Goal: Task Accomplishment & Management: Use online tool/utility

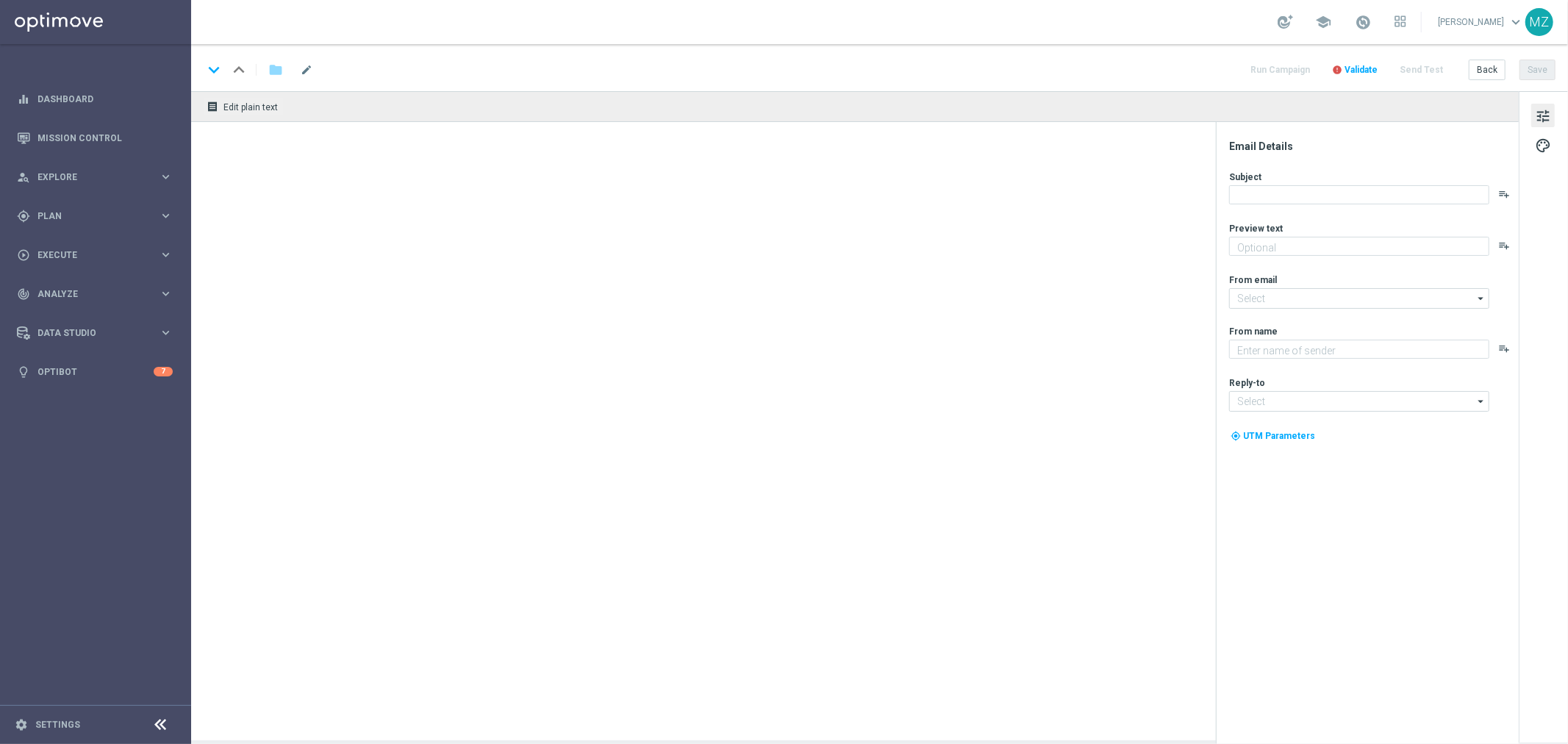
type textarea "Hol dir jetzt deinen Rabatt für die wahnsinnige El Gordo Sommerlotterie!"
type textarea "Lottoland"
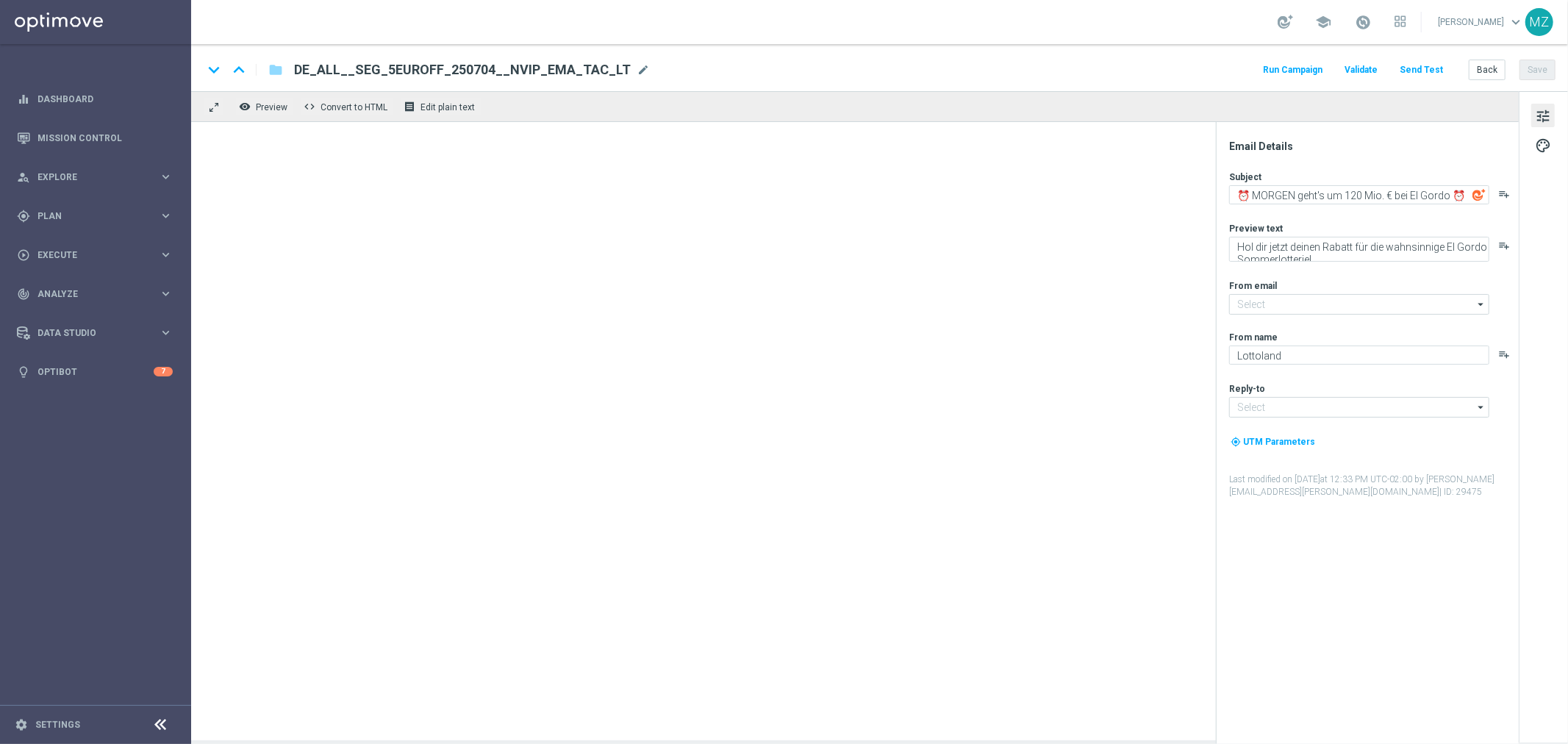
type input "[EMAIL_ADDRESS][DOMAIN_NAME]"
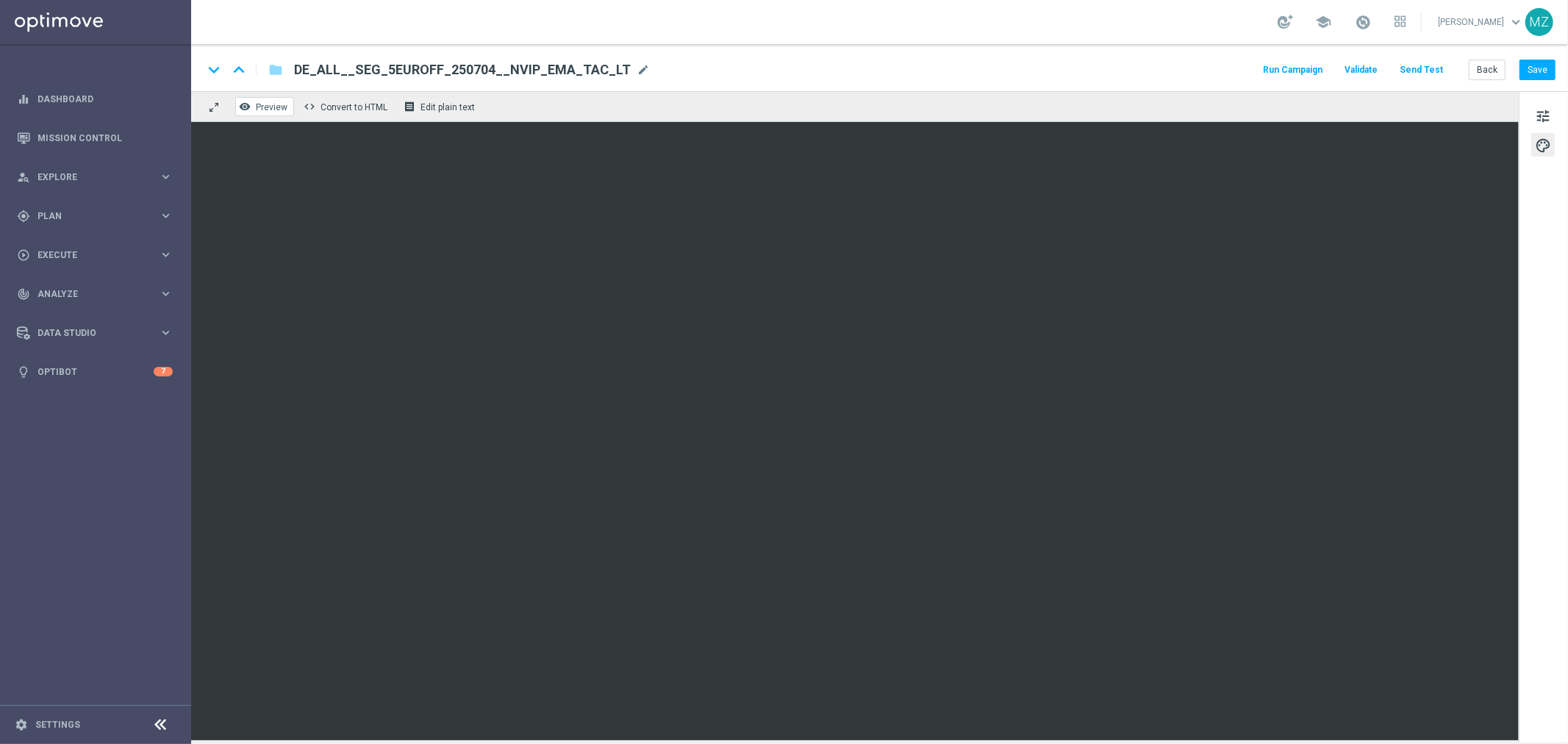
click at [281, 112] on button "remove_red_eye Preview" at bounding box center [264, 106] width 58 height 19
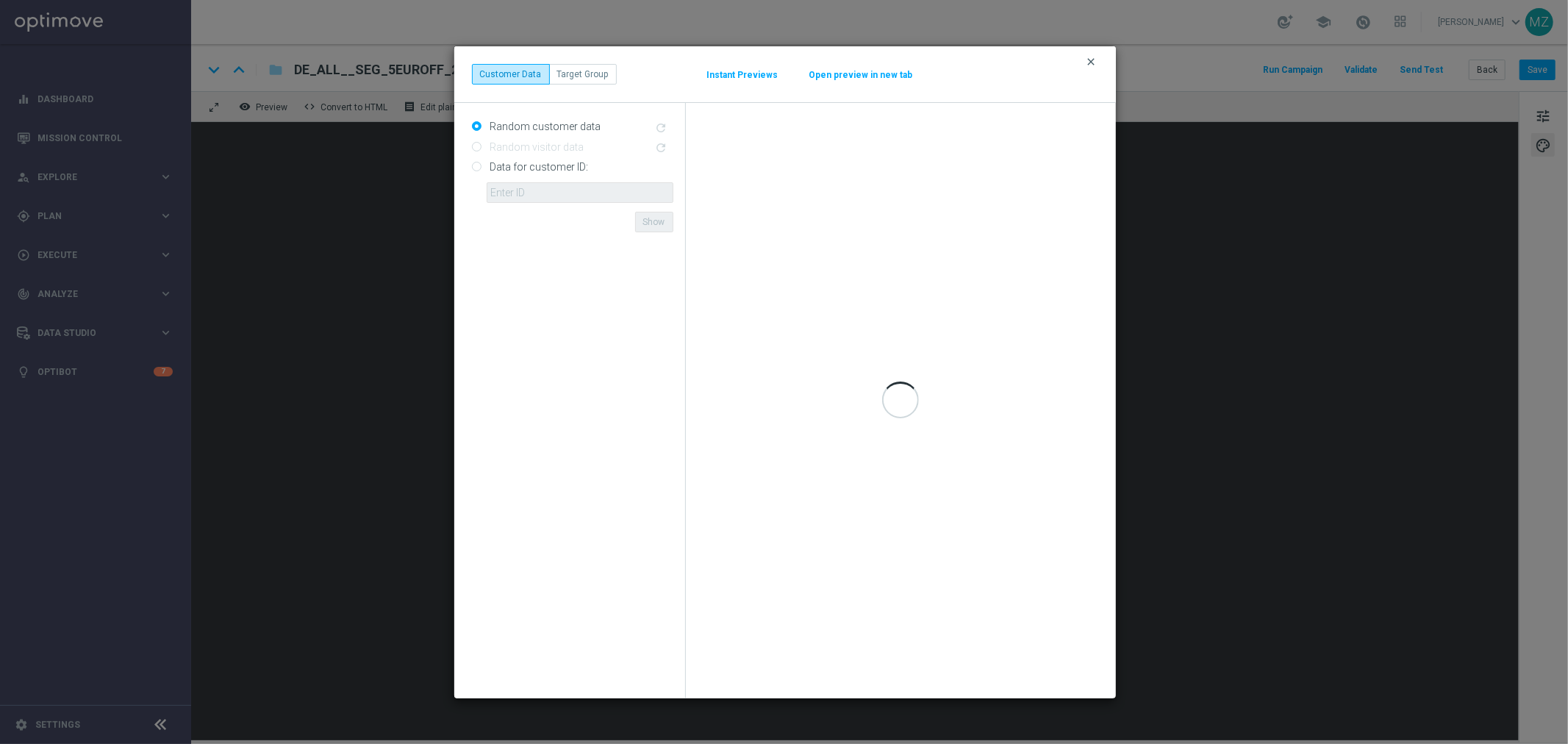
click at [1091, 65] on icon "clear" at bounding box center [1091, 61] width 12 height 12
